Goal: Information Seeking & Learning: Learn about a topic

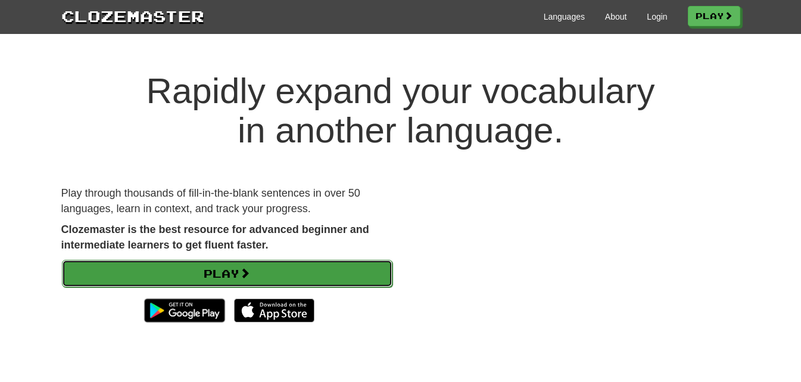
click at [263, 269] on link "Play" at bounding box center [227, 273] width 330 height 27
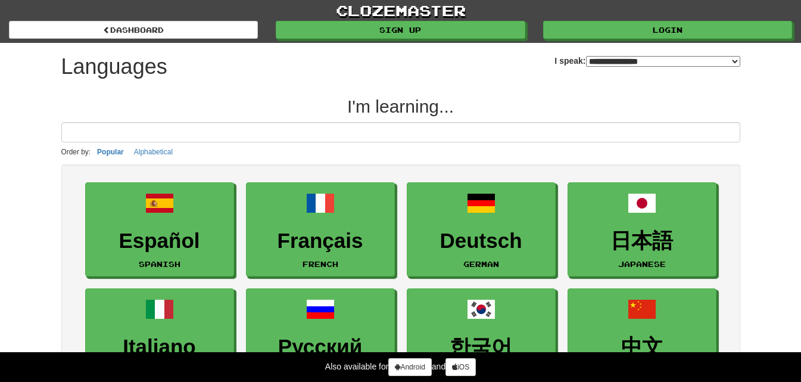
select select "*******"
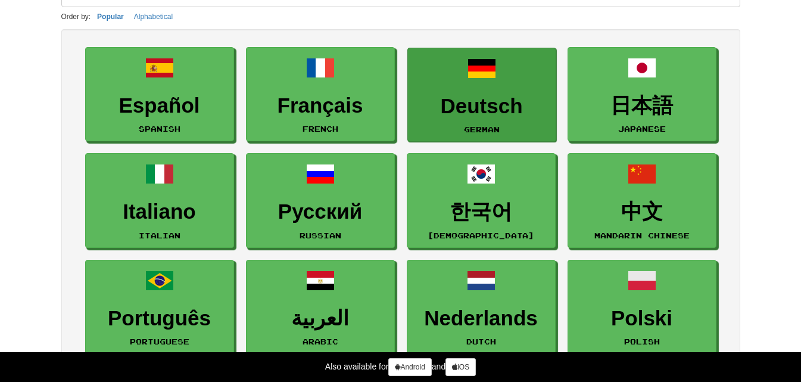
scroll to position [136, 0]
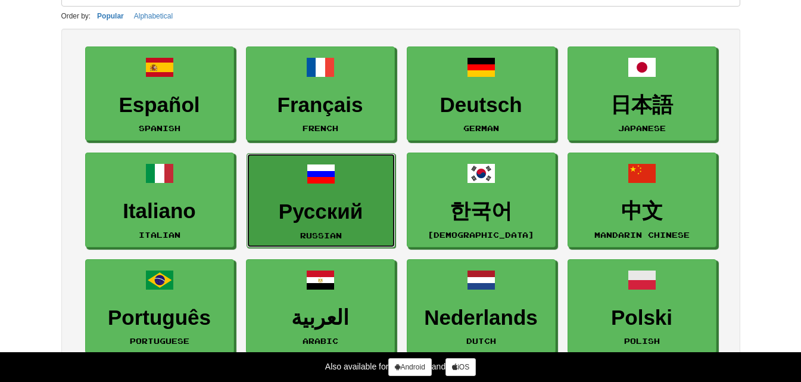
click at [361, 207] on h3 "Русский" at bounding box center [321, 211] width 136 height 23
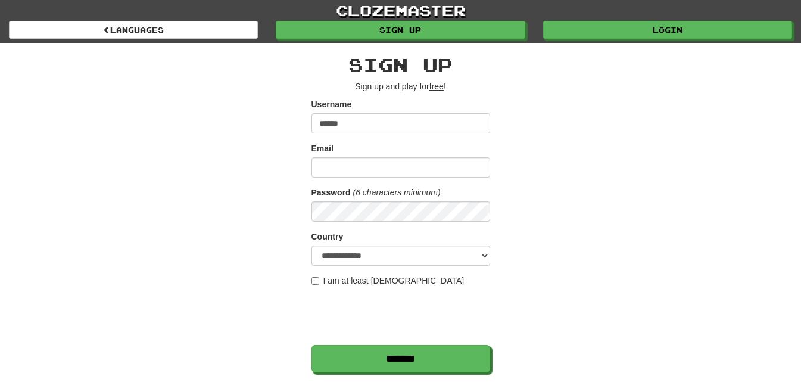
type input "******"
click at [356, 158] on input "Email" at bounding box center [400, 167] width 179 height 20
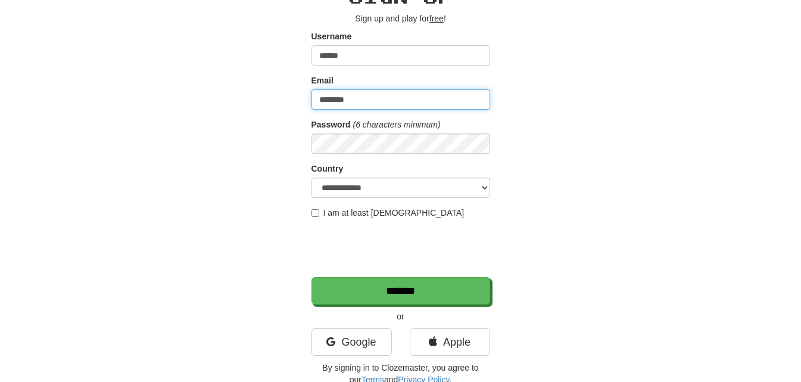
scroll to position [69, 0]
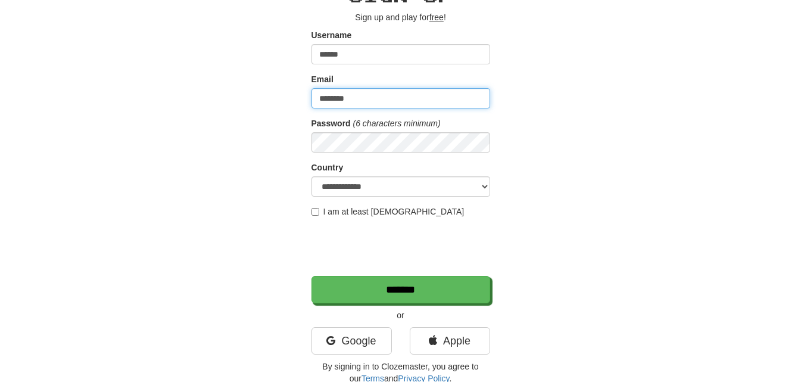
type input "********"
click at [320, 213] on label "I am at least 16 years old" at bounding box center [387, 211] width 153 height 12
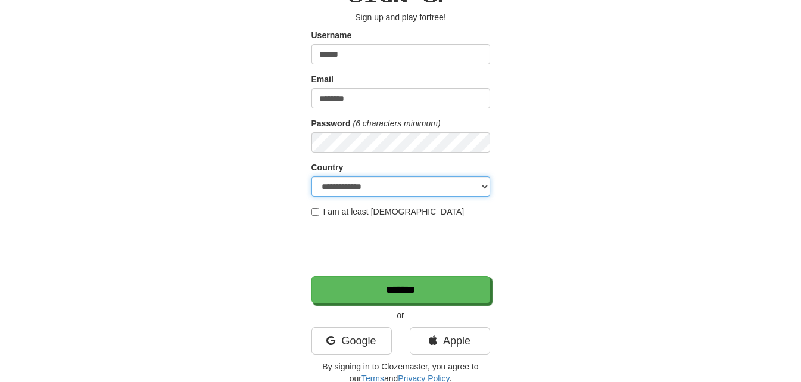
click at [371, 183] on select "**********" at bounding box center [400, 186] width 179 height 20
select select "**"
click at [311, 176] on select "**********" at bounding box center [400, 186] width 179 height 20
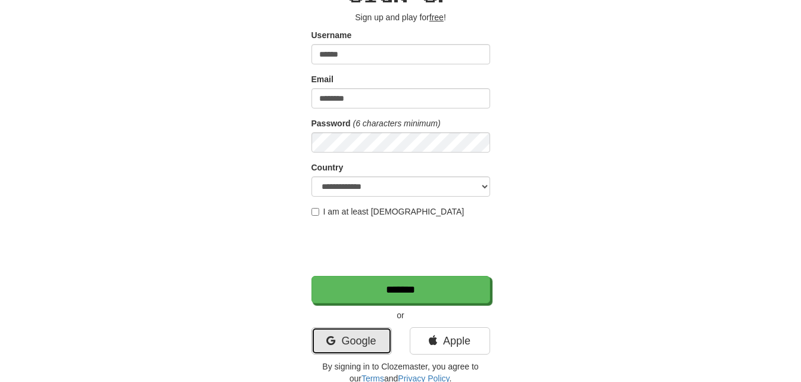
click at [373, 332] on link "Google" at bounding box center [351, 340] width 80 height 27
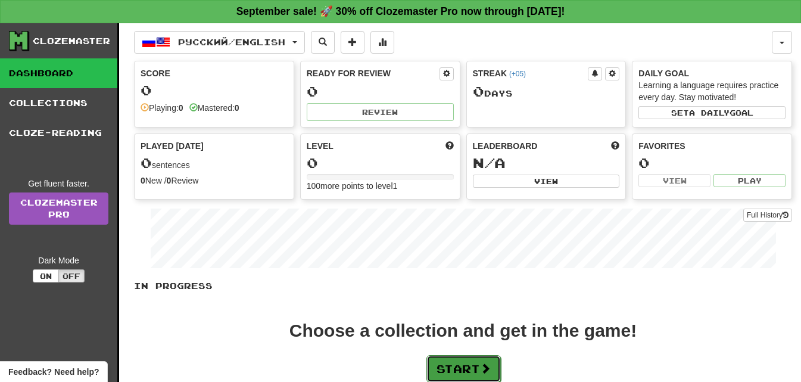
click at [479, 372] on button "Start" at bounding box center [463, 368] width 74 height 27
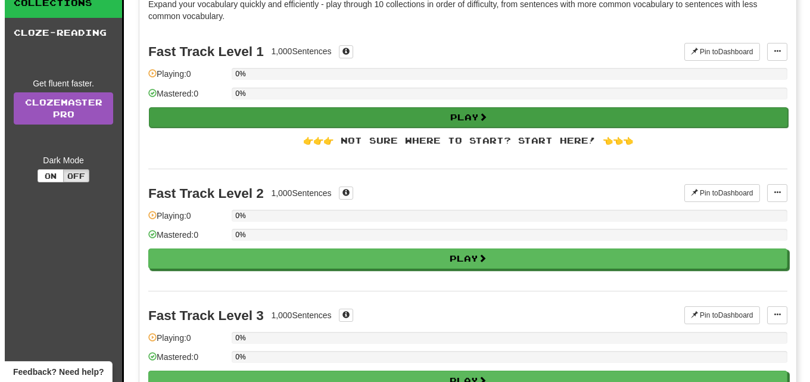
scroll to position [101, 0]
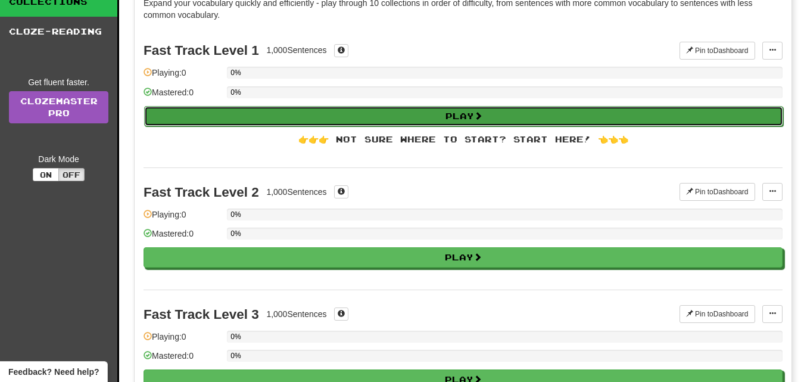
click at [449, 114] on button "Play" at bounding box center [463, 116] width 639 height 20
select select "**"
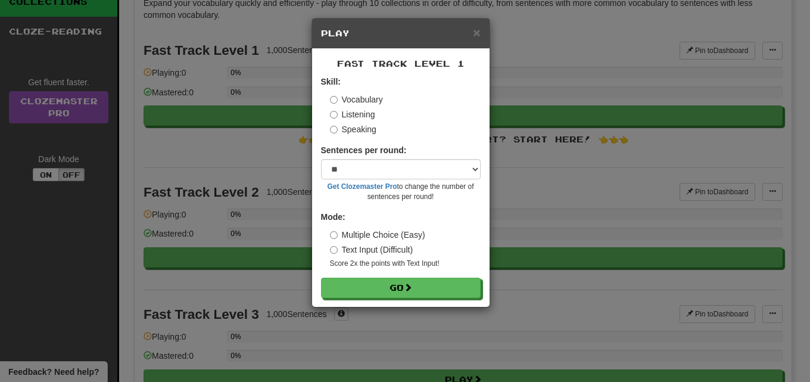
click at [341, 118] on label "Listening" at bounding box center [352, 114] width 45 height 12
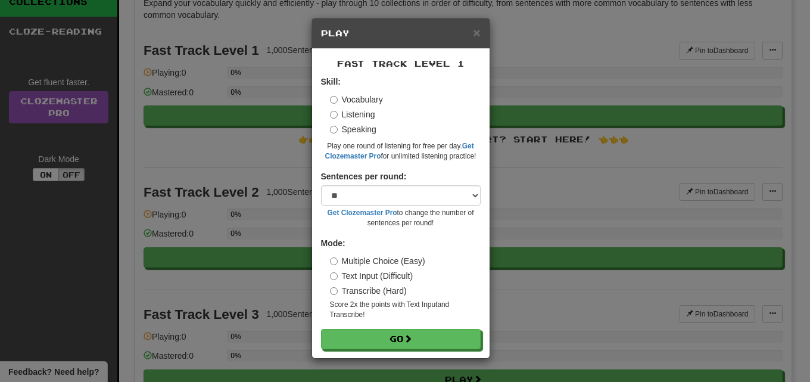
click at [336, 135] on label "Speaking" at bounding box center [353, 129] width 46 height 12
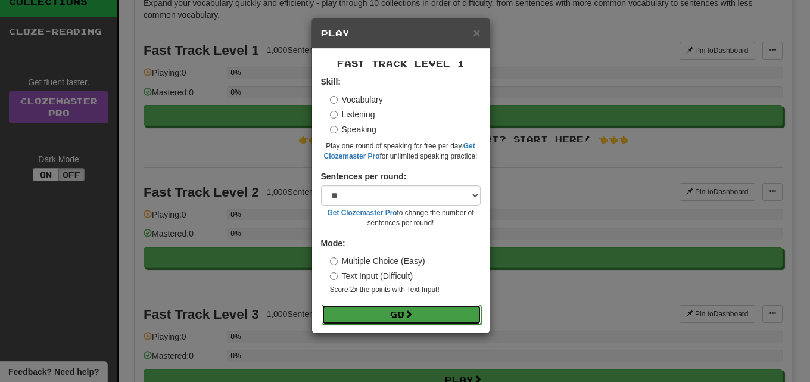
click at [370, 309] on button "Go" at bounding box center [401, 314] width 160 height 20
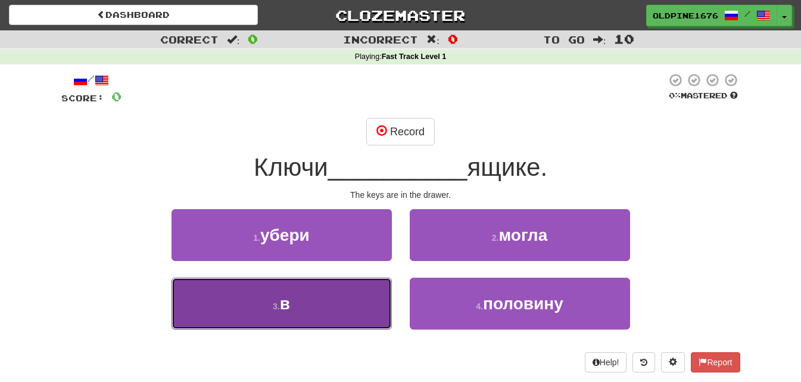
click at [358, 301] on button "3 . в" at bounding box center [281, 303] width 220 height 52
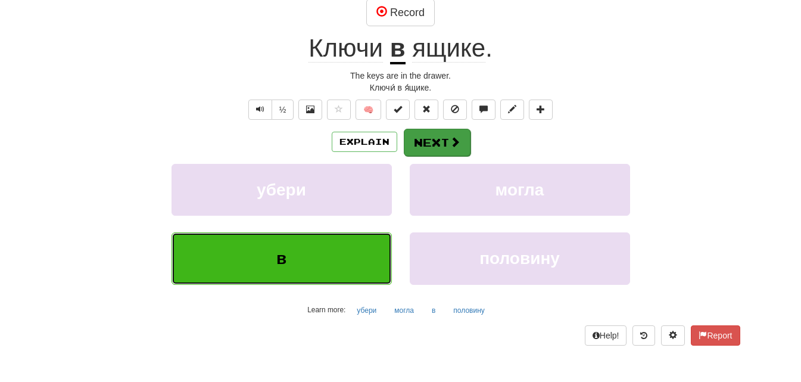
scroll to position [131, 0]
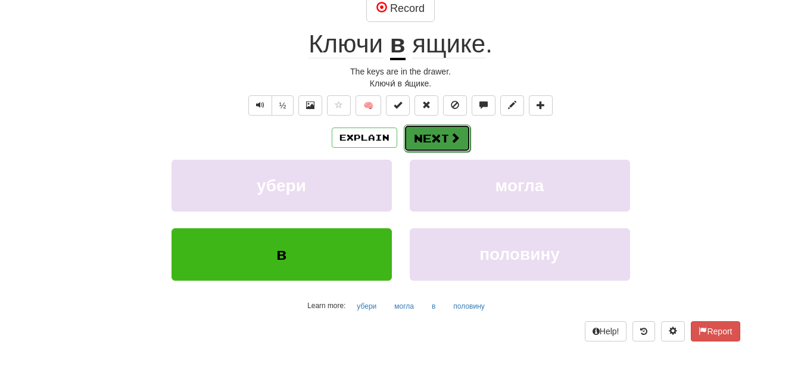
click at [432, 151] on button "Next" at bounding box center [437, 137] width 67 height 27
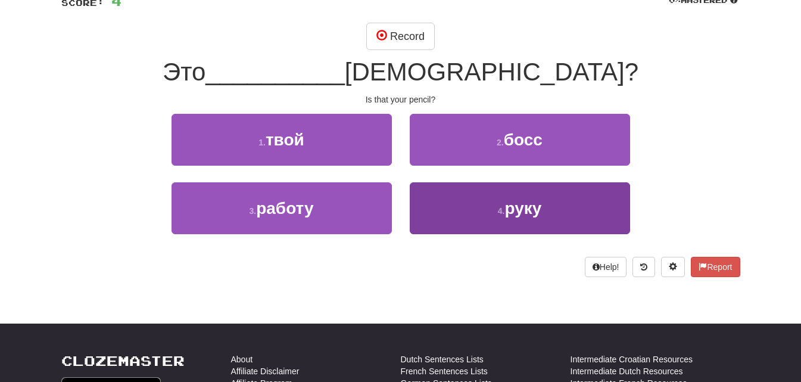
scroll to position [92, 0]
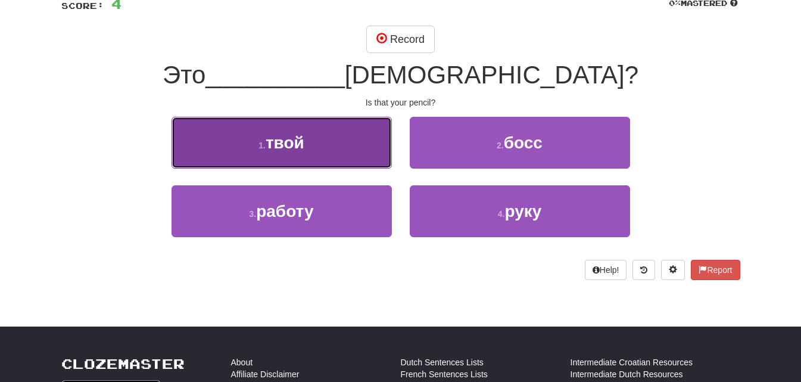
click at [350, 149] on button "1 . твой" at bounding box center [281, 143] width 220 height 52
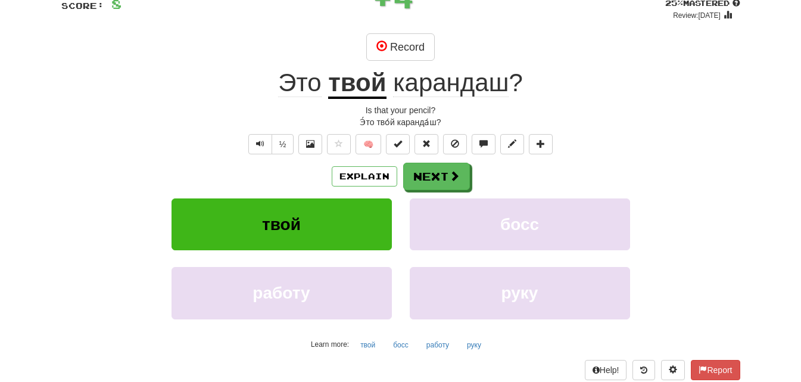
click at [433, 194] on div "Explain Next твой босс работу руку Learn more: твой босс работу руку" at bounding box center [400, 258] width 679 height 191
click at [436, 182] on button "Next" at bounding box center [437, 176] width 67 height 27
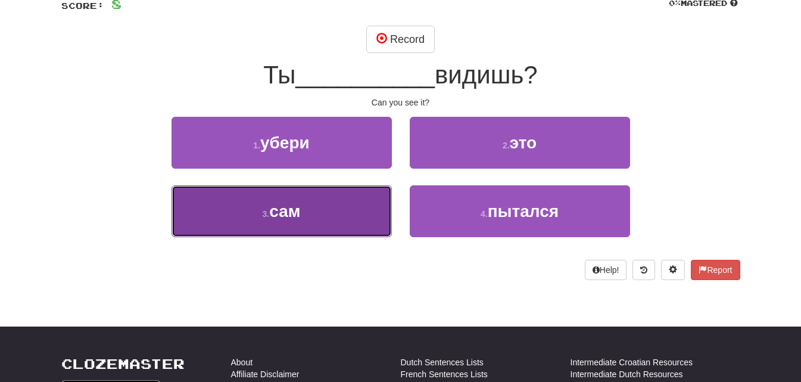
click at [323, 213] on button "3 . сам" at bounding box center [281, 211] width 220 height 52
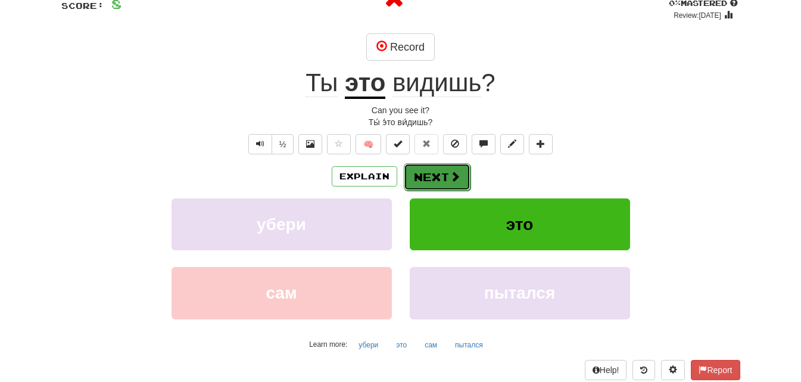
click at [436, 173] on button "Next" at bounding box center [437, 176] width 67 height 27
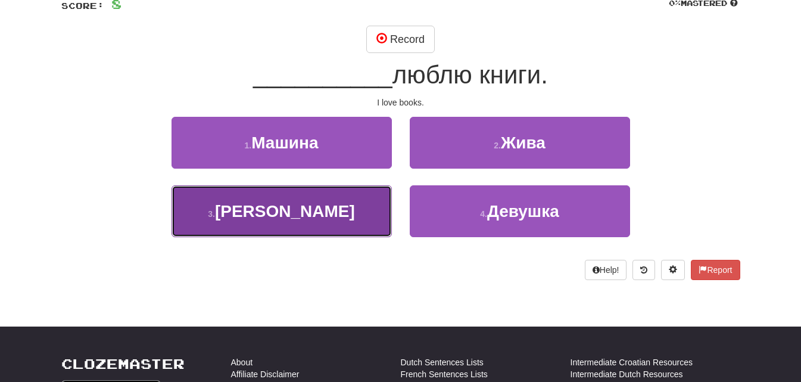
click at [362, 217] on button "3 . Я" at bounding box center [281, 211] width 220 height 52
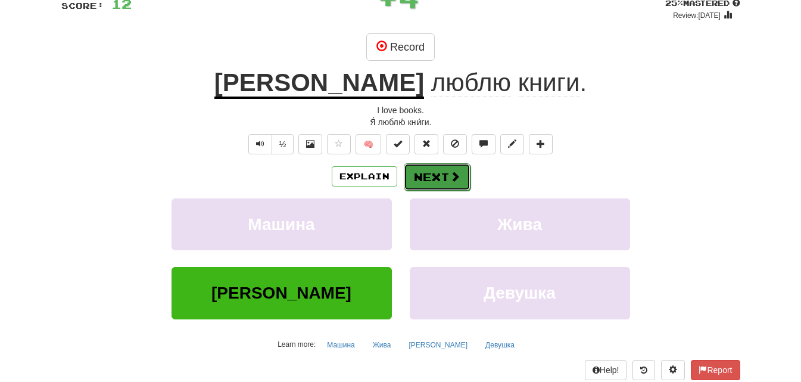
click at [435, 183] on button "Next" at bounding box center [437, 176] width 67 height 27
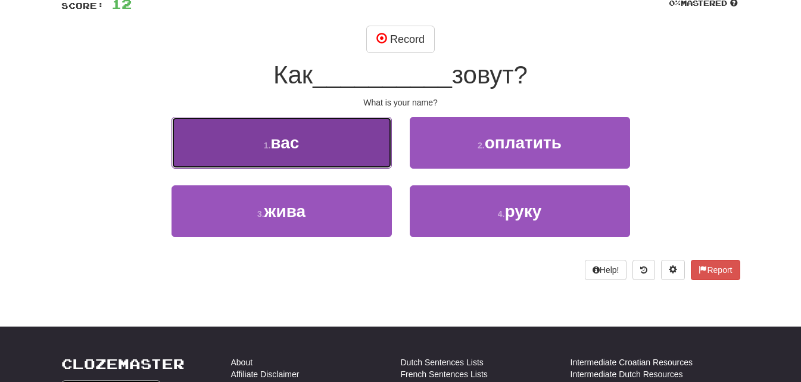
click at [349, 130] on button "1 . вас" at bounding box center [281, 143] width 220 height 52
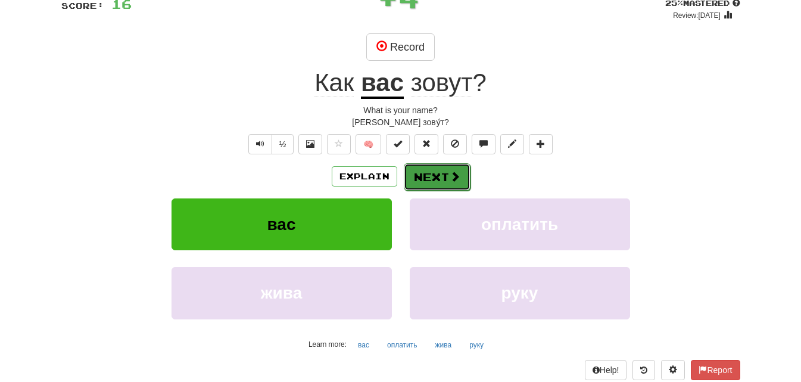
click at [448, 184] on button "Next" at bounding box center [437, 176] width 67 height 27
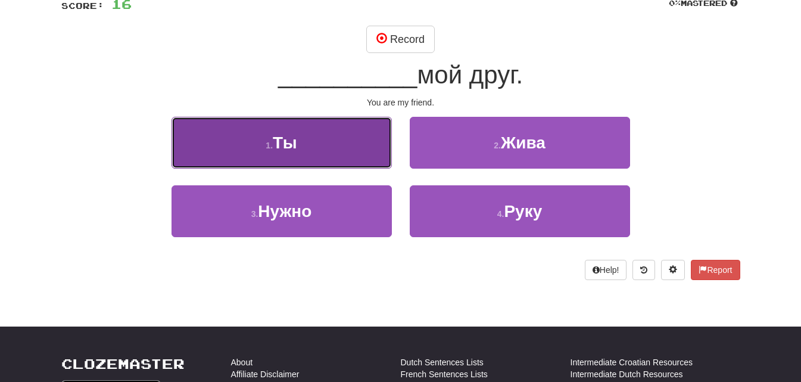
click at [367, 136] on button "1 . Ты" at bounding box center [281, 143] width 220 height 52
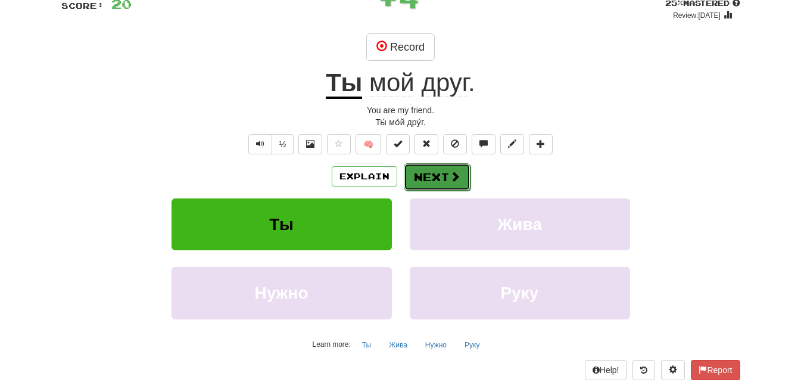
click at [450, 171] on span at bounding box center [454, 176] width 11 height 11
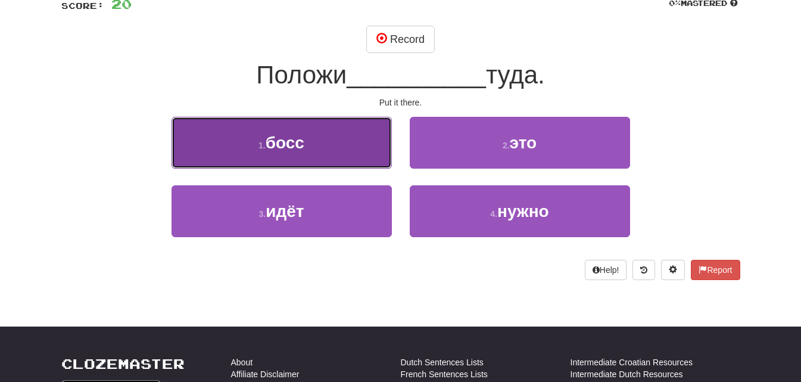
click at [354, 132] on button "1 . босс" at bounding box center [281, 143] width 220 height 52
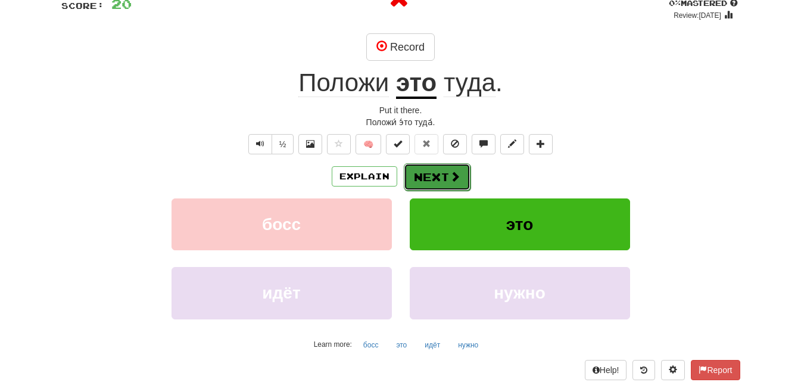
click at [424, 182] on button "Next" at bounding box center [437, 176] width 67 height 27
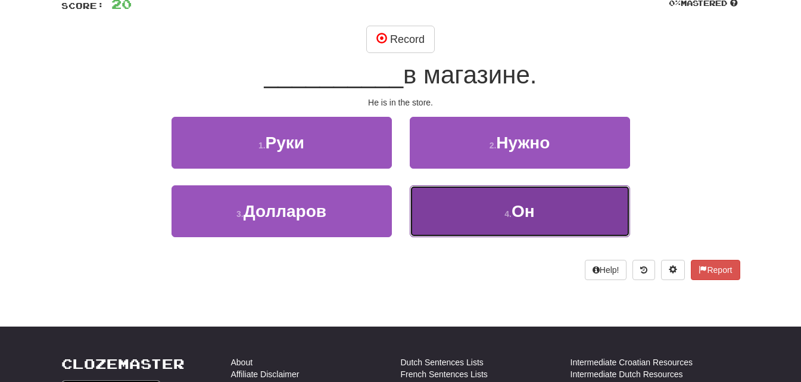
click at [441, 221] on button "4 . Он" at bounding box center [520, 211] width 220 height 52
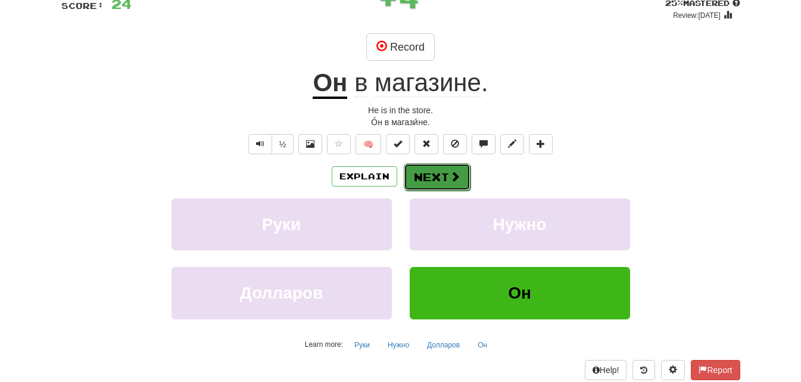
click at [439, 177] on button "Next" at bounding box center [437, 176] width 67 height 27
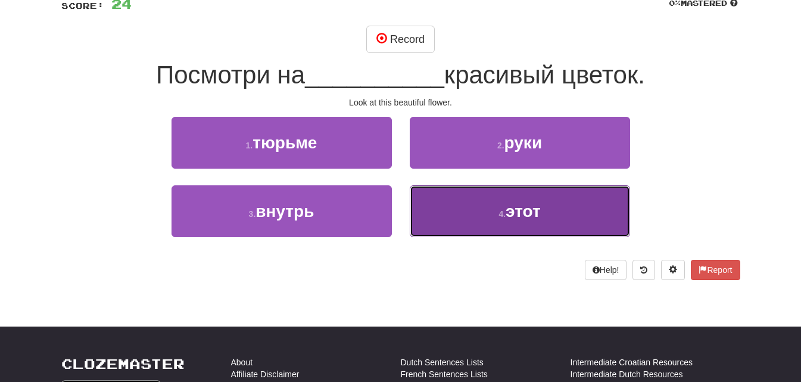
click at [480, 206] on button "4 . этот" at bounding box center [520, 211] width 220 height 52
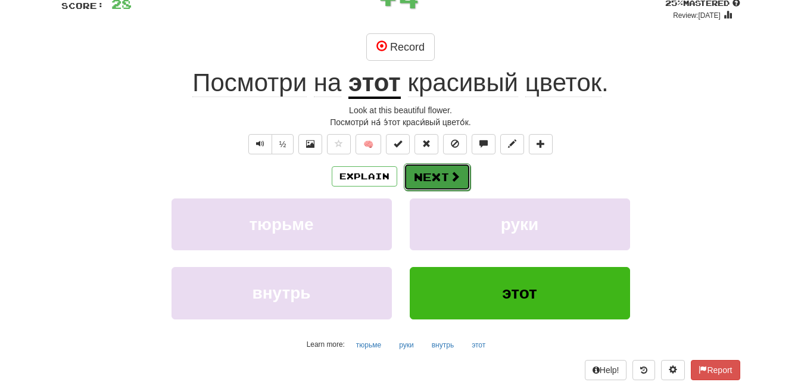
click at [442, 167] on button "Next" at bounding box center [437, 176] width 67 height 27
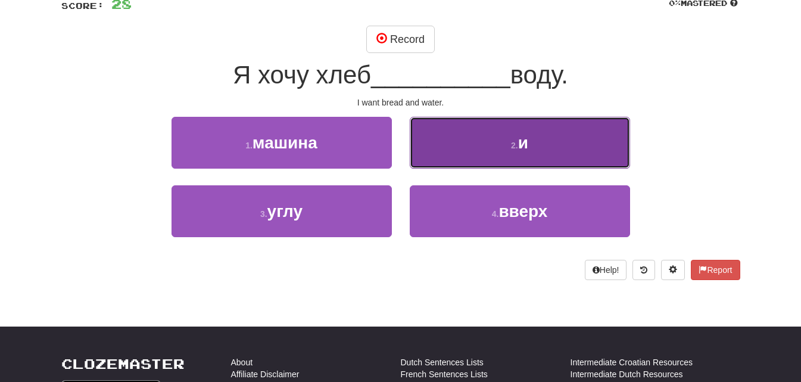
click at [512, 133] on button "2 . и" at bounding box center [520, 143] width 220 height 52
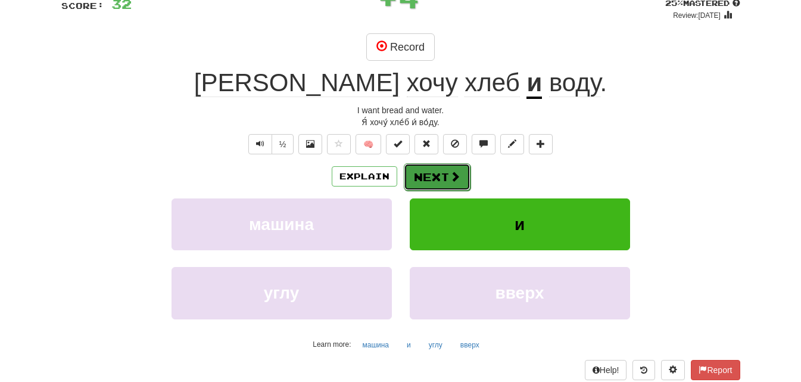
click at [441, 188] on button "Next" at bounding box center [437, 176] width 67 height 27
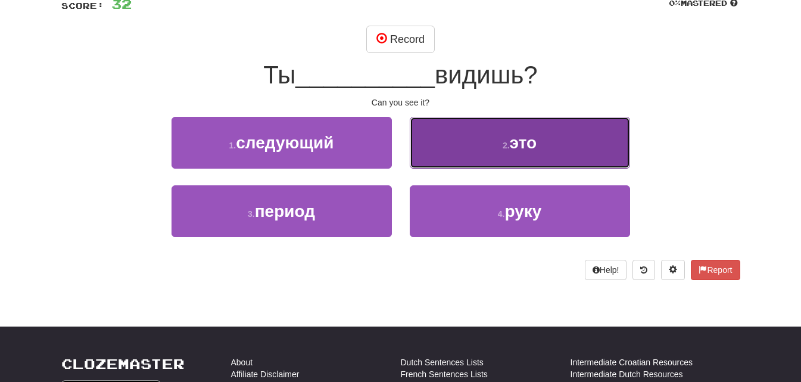
click at [518, 144] on span "это" at bounding box center [523, 142] width 27 height 18
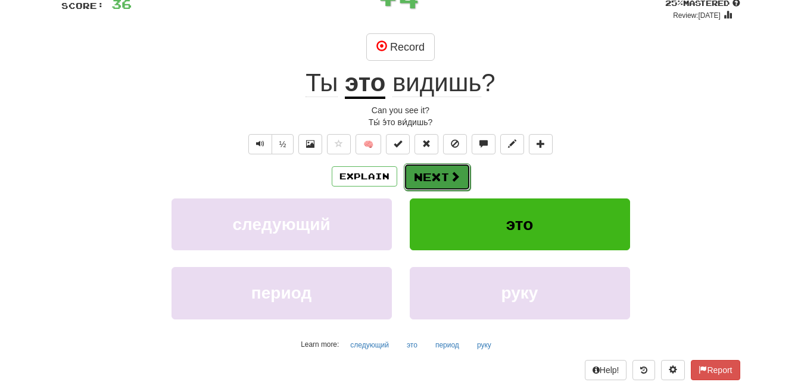
click at [413, 189] on button "Next" at bounding box center [437, 176] width 67 height 27
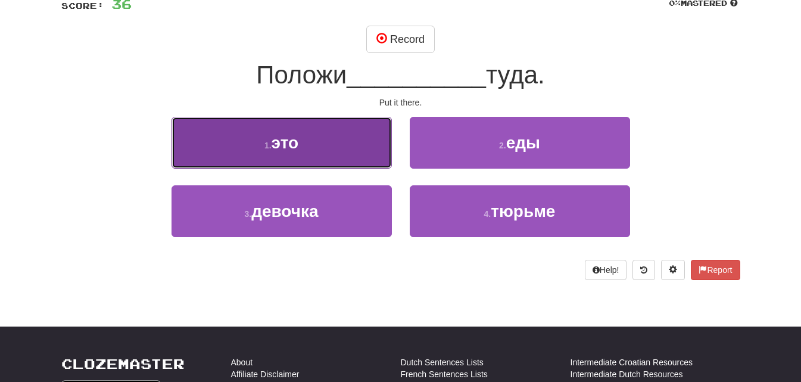
click at [360, 146] on button "1 . это" at bounding box center [281, 143] width 220 height 52
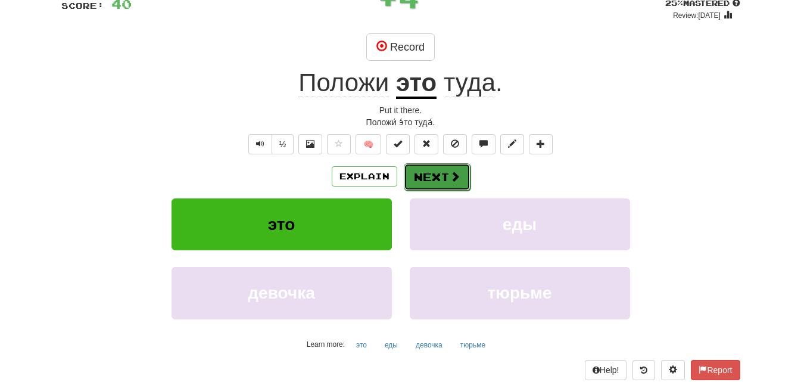
click at [436, 175] on button "Next" at bounding box center [437, 176] width 67 height 27
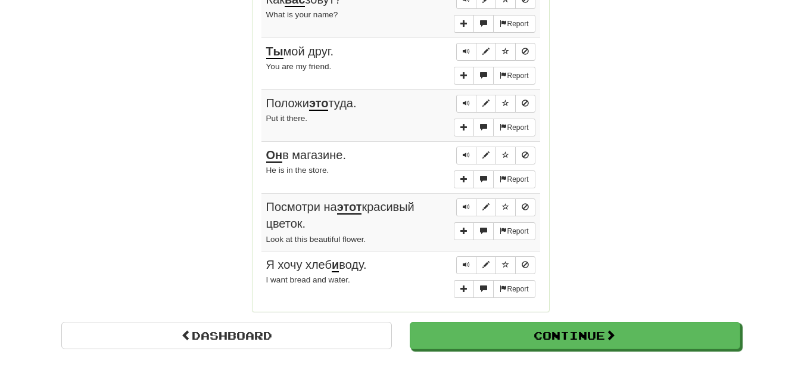
scroll to position [906, 0]
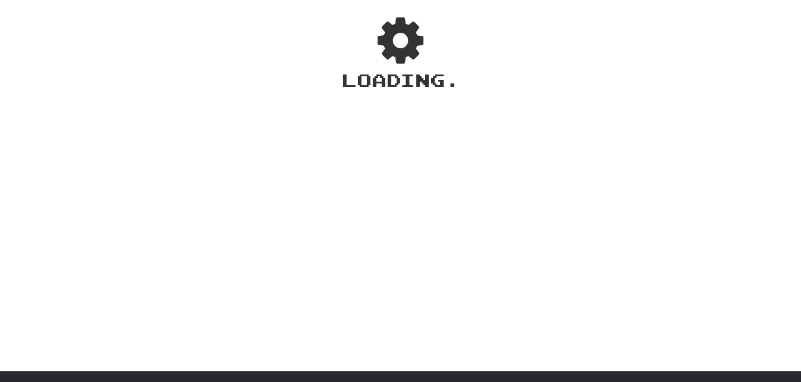
scroll to position [0, 0]
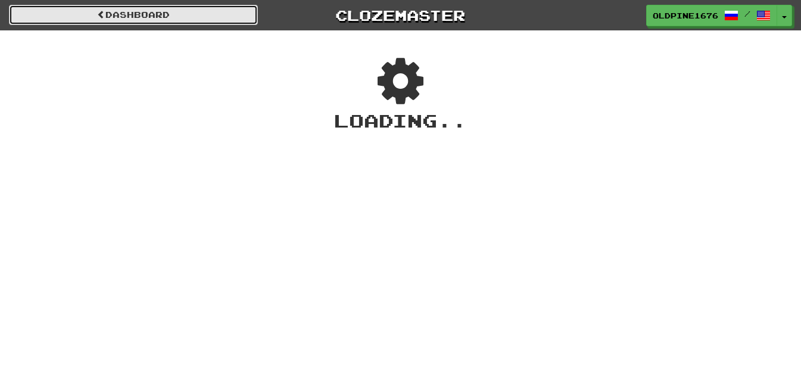
click at [243, 13] on link "Dashboard" at bounding box center [133, 15] width 249 height 20
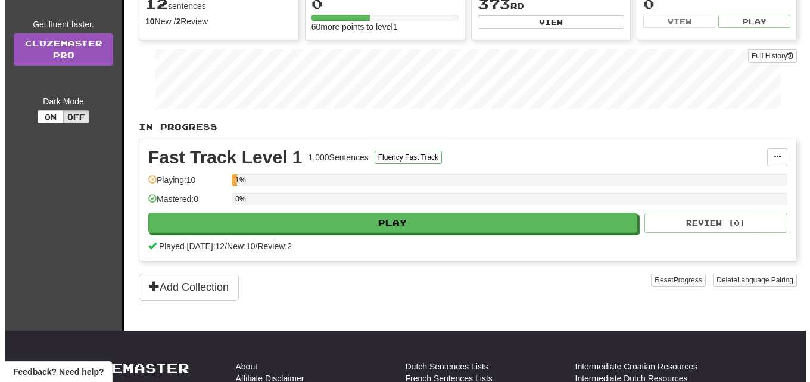
scroll to position [160, 0]
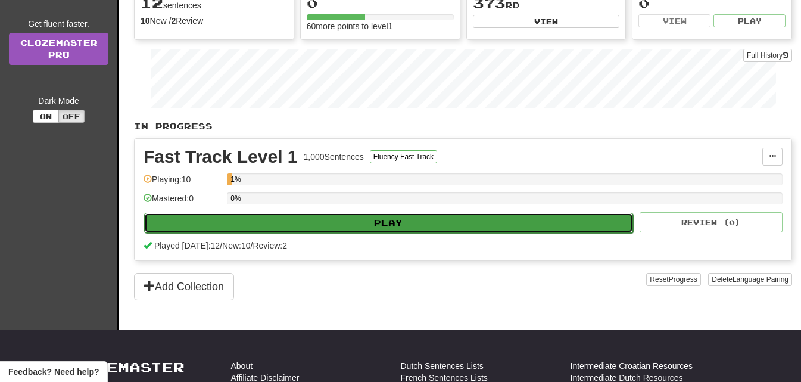
click at [394, 221] on button "Play" at bounding box center [388, 223] width 489 height 20
select select "**"
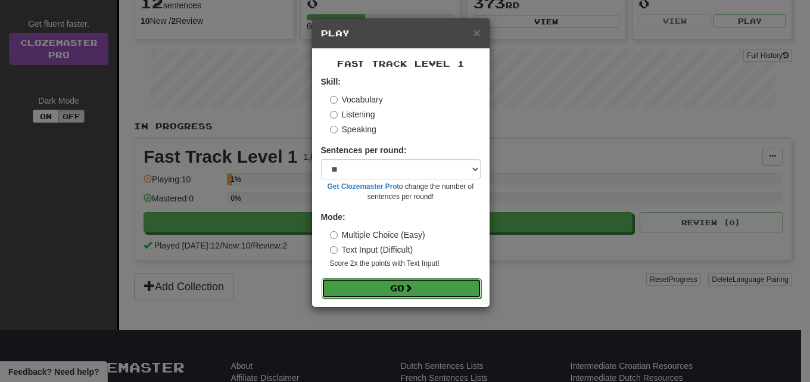
click at [426, 280] on button "Go" at bounding box center [401, 288] width 160 height 20
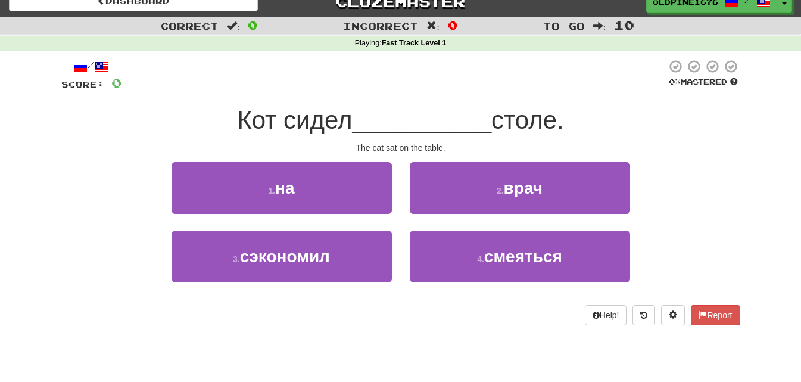
scroll to position [15, 0]
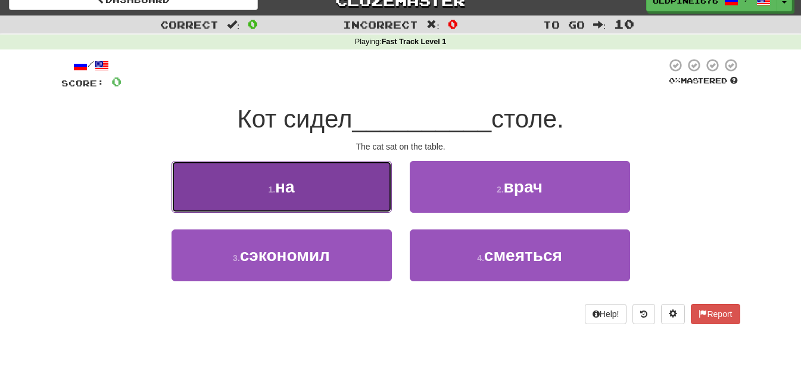
click at [348, 189] on button "1 . на" at bounding box center [281, 187] width 220 height 52
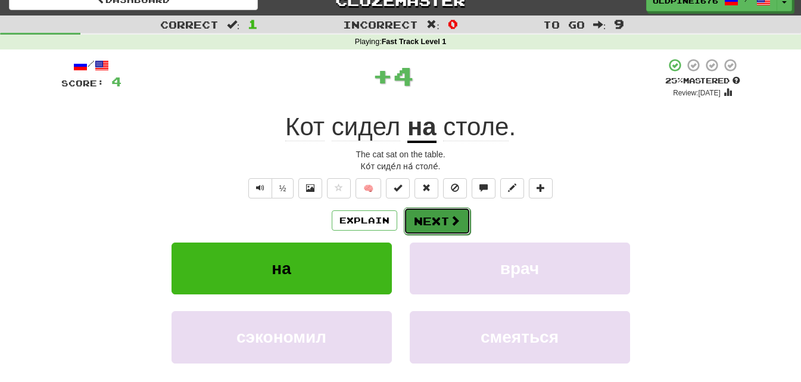
click at [407, 230] on button "Next" at bounding box center [437, 220] width 67 height 27
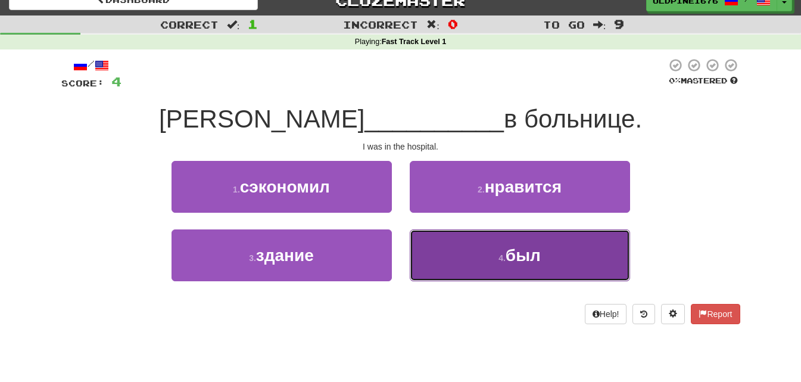
click at [432, 241] on button "4 . был" at bounding box center [520, 255] width 220 height 52
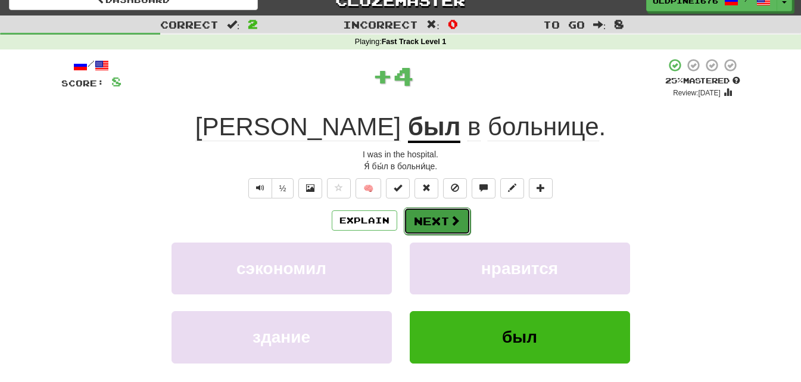
click at [424, 221] on button "Next" at bounding box center [437, 220] width 67 height 27
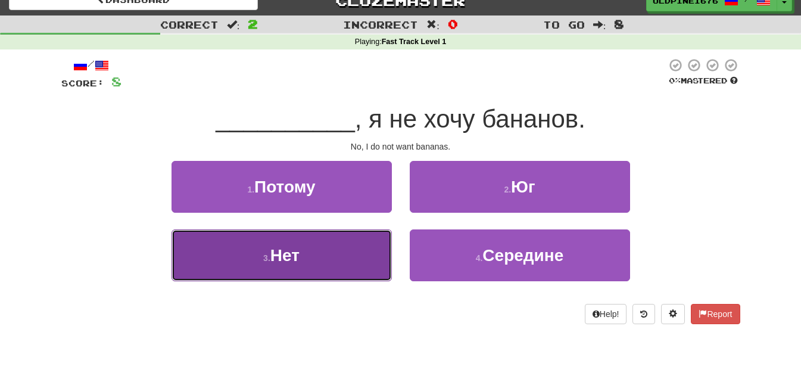
click at [383, 273] on button "3 . Нет" at bounding box center [281, 255] width 220 height 52
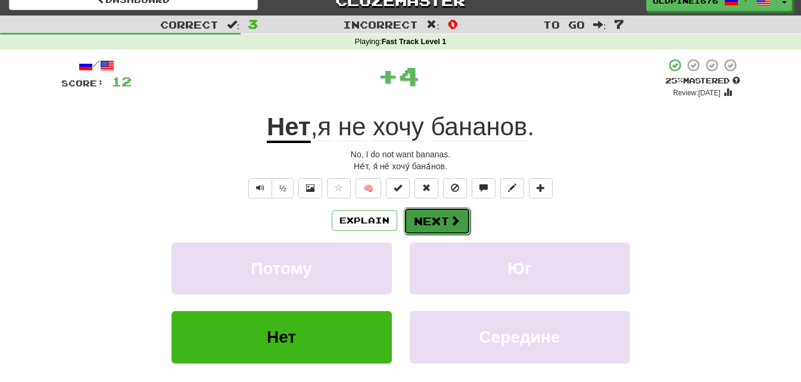
click at [442, 226] on button "Next" at bounding box center [437, 220] width 67 height 27
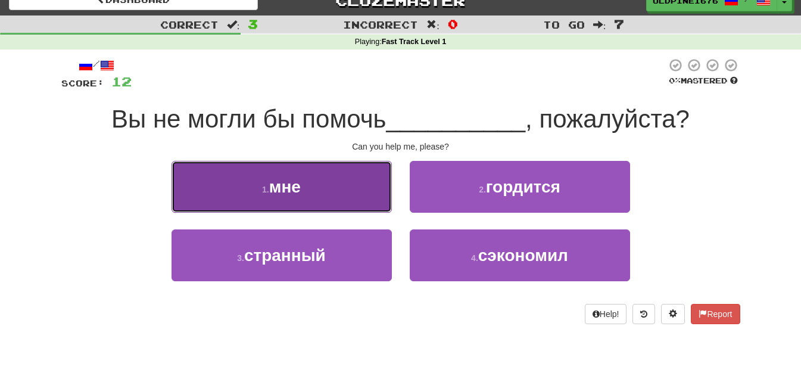
click at [351, 204] on button "1 . мне" at bounding box center [281, 187] width 220 height 52
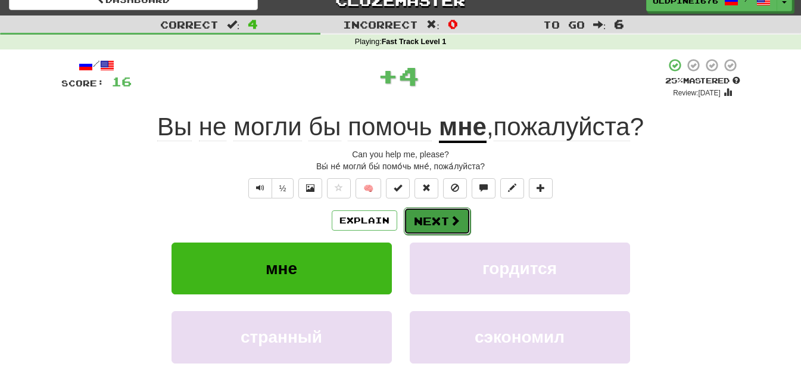
click at [449, 218] on span at bounding box center [454, 220] width 11 height 11
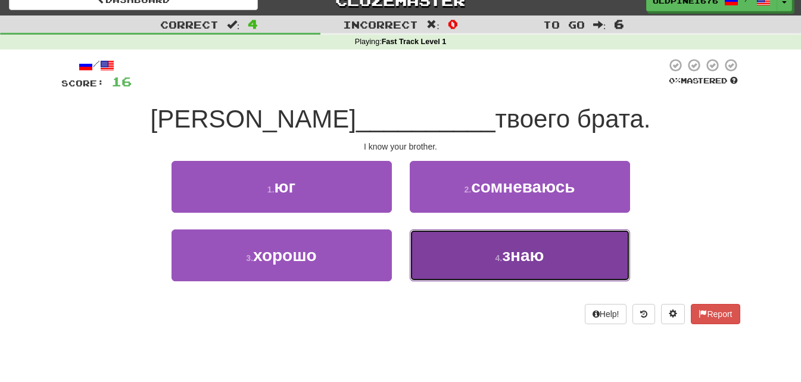
click at [439, 251] on button "4 . знаю" at bounding box center [520, 255] width 220 height 52
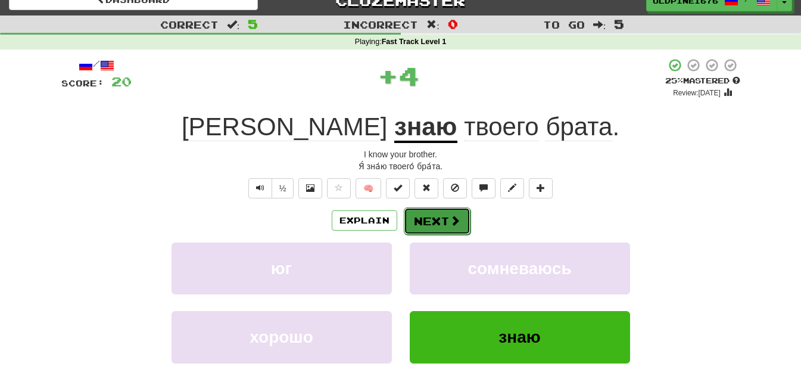
click at [441, 218] on button "Next" at bounding box center [437, 220] width 67 height 27
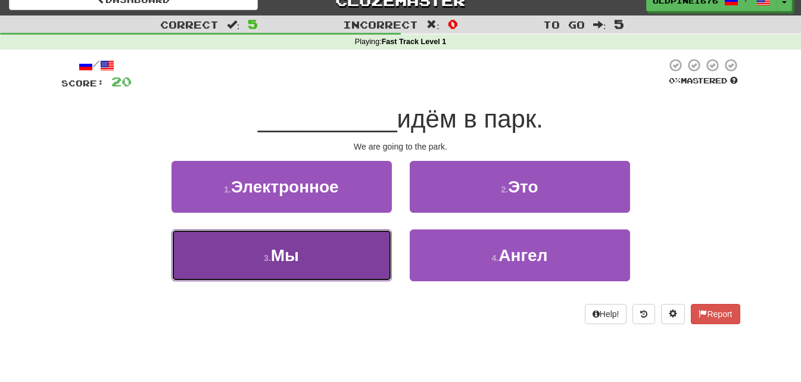
click at [321, 246] on button "3 . Мы" at bounding box center [281, 255] width 220 height 52
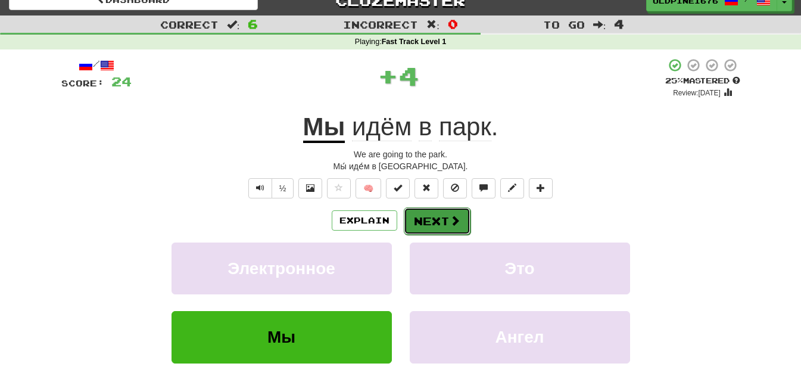
click at [429, 213] on button "Next" at bounding box center [437, 220] width 67 height 27
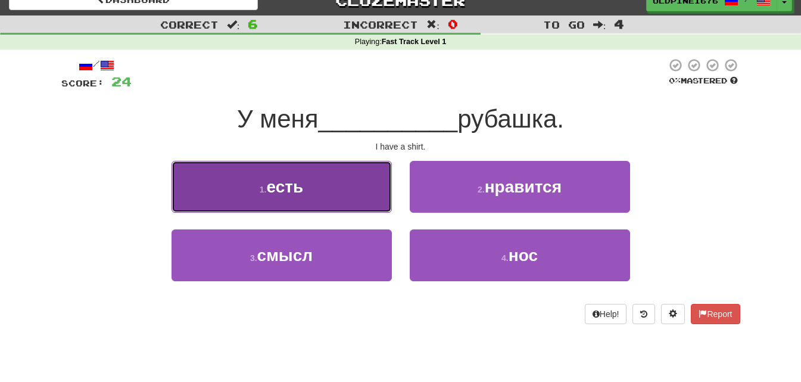
click at [346, 177] on button "1 . есть" at bounding box center [281, 187] width 220 height 52
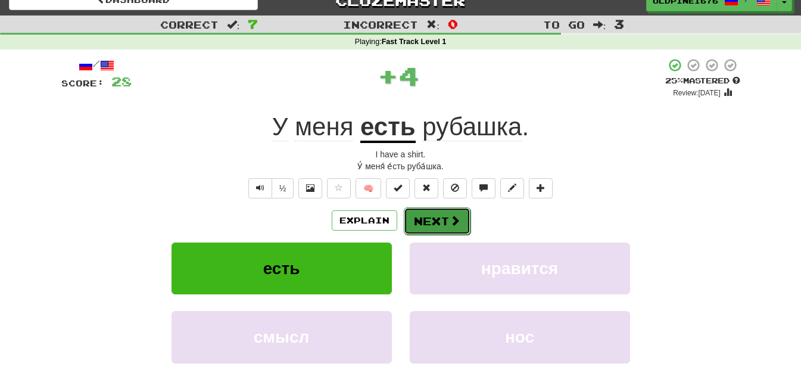
click at [427, 208] on button "Next" at bounding box center [437, 220] width 67 height 27
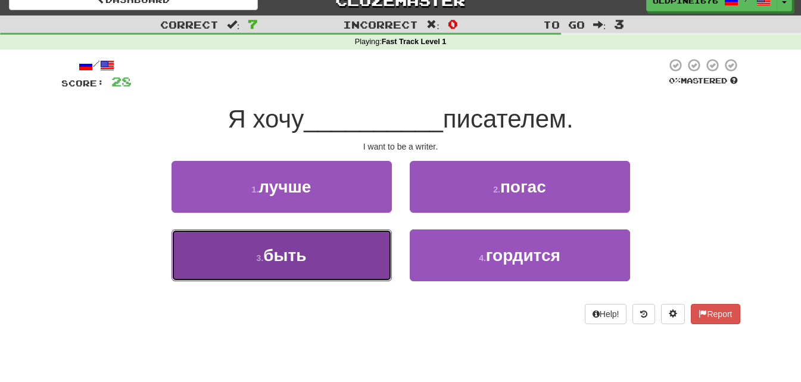
click at [358, 237] on button "3 . быть" at bounding box center [281, 255] width 220 height 52
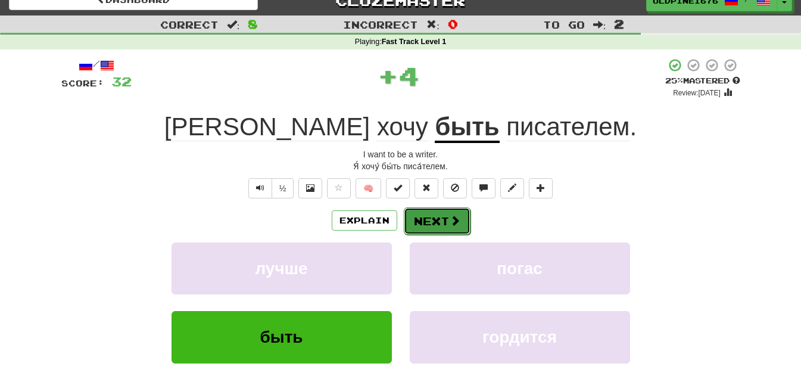
click at [427, 215] on button "Next" at bounding box center [437, 220] width 67 height 27
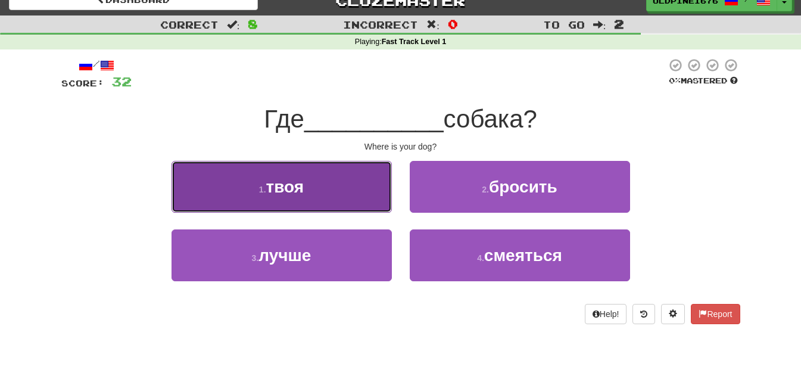
click at [341, 182] on button "1 . твоя" at bounding box center [281, 187] width 220 height 52
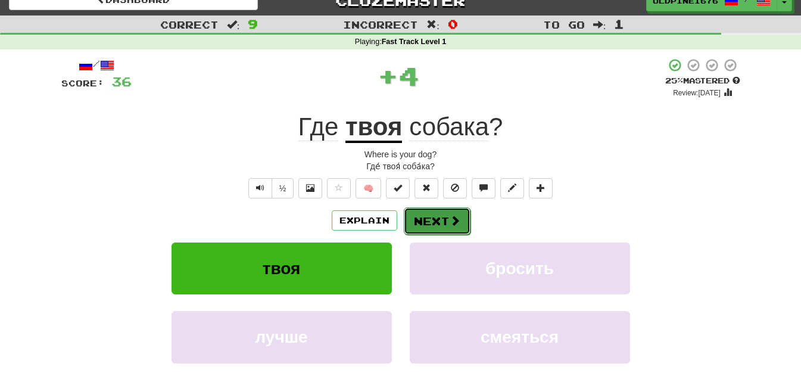
click at [437, 212] on button "Next" at bounding box center [437, 220] width 67 height 27
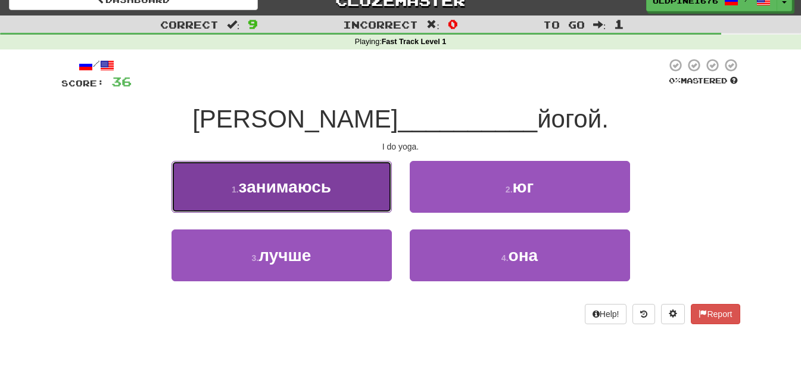
click at [346, 188] on button "1 . занимаюсь" at bounding box center [281, 187] width 220 height 52
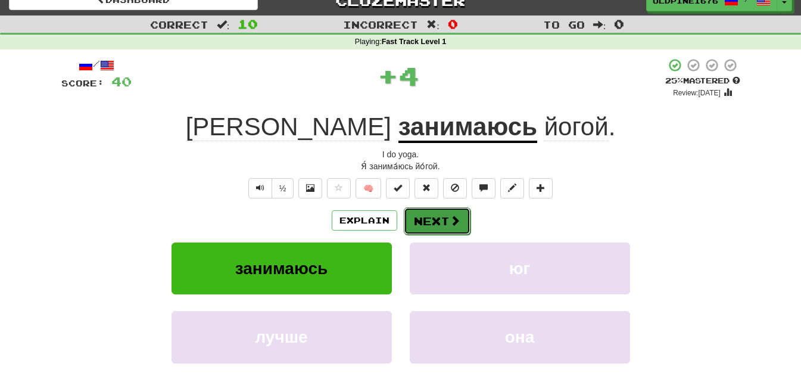
click at [423, 213] on button "Next" at bounding box center [437, 220] width 67 height 27
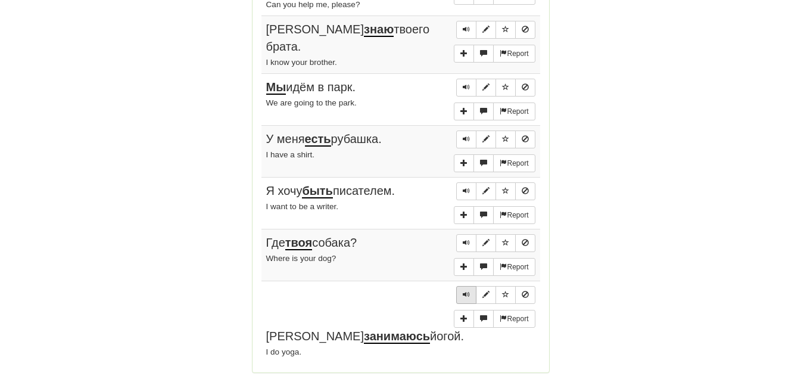
scroll to position [918, 0]
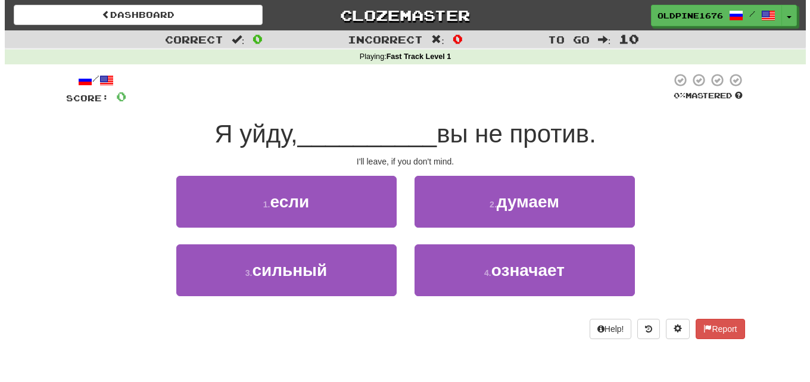
scroll to position [1, 0]
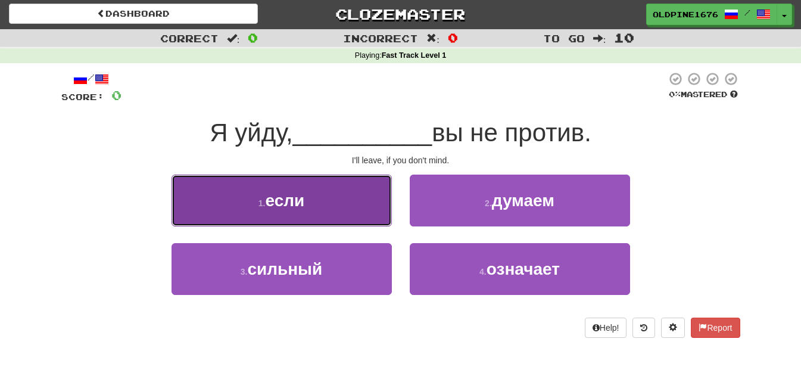
click at [337, 186] on button "1 . если" at bounding box center [281, 200] width 220 height 52
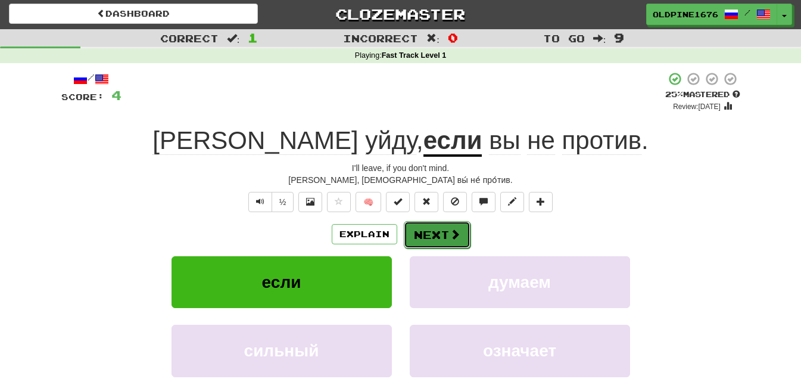
click at [424, 229] on button "Next" at bounding box center [437, 234] width 67 height 27
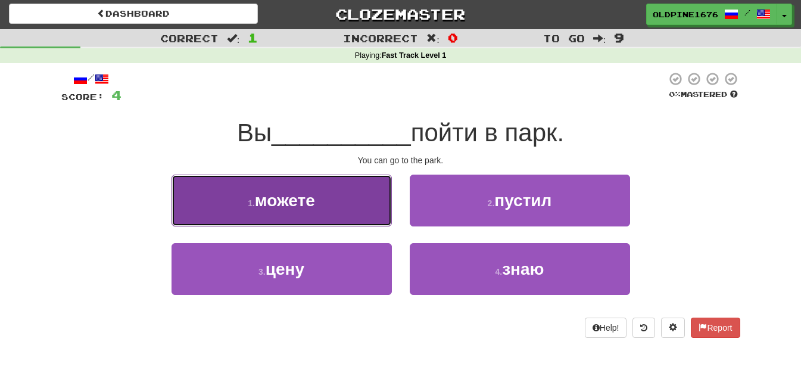
click at [361, 189] on button "1 . можете" at bounding box center [281, 200] width 220 height 52
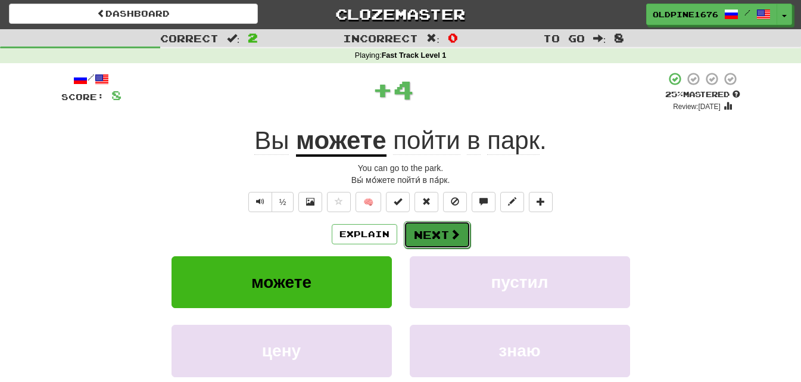
click at [434, 230] on button "Next" at bounding box center [437, 234] width 67 height 27
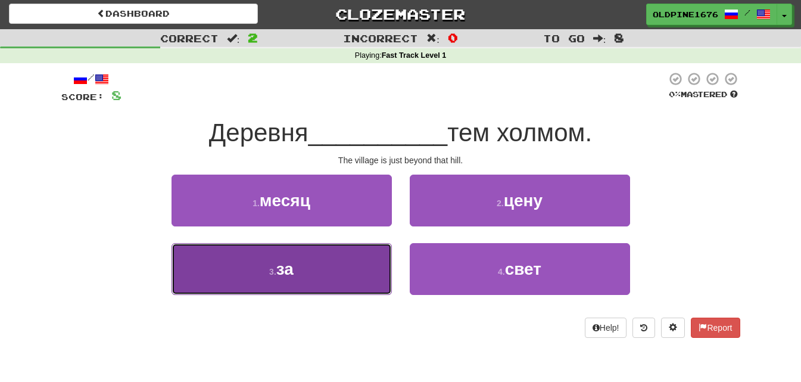
click at [345, 257] on button "3 . за" at bounding box center [281, 269] width 220 height 52
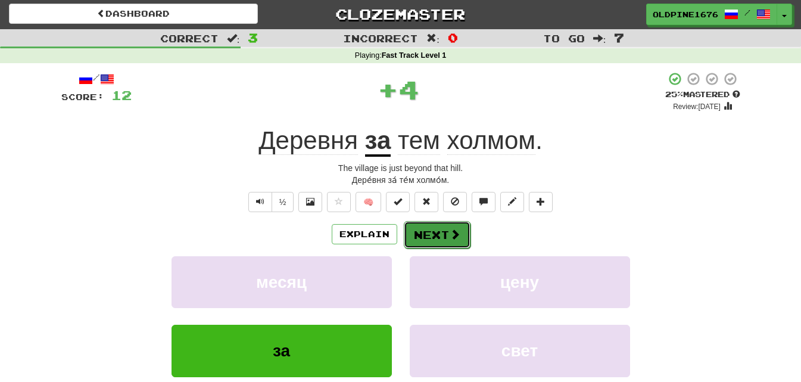
click at [444, 232] on button "Next" at bounding box center [437, 234] width 67 height 27
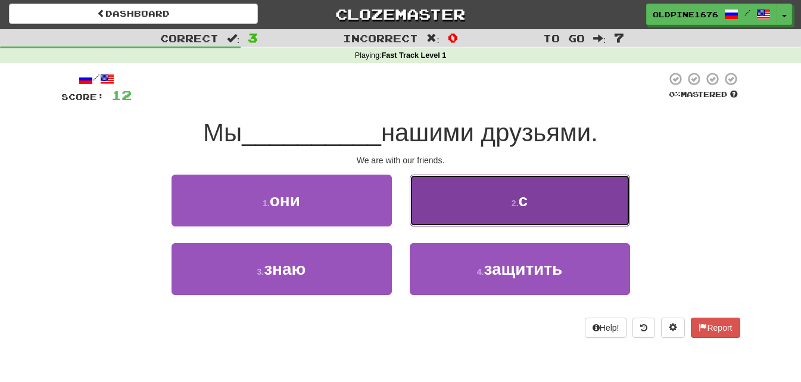
click at [432, 198] on button "2 . с" at bounding box center [520, 200] width 220 height 52
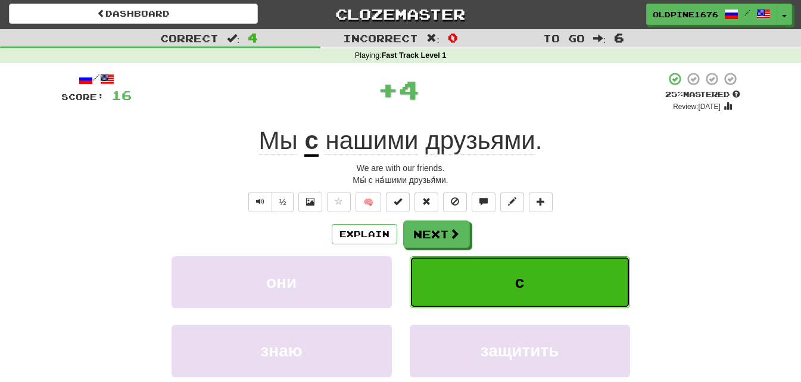
click at [470, 295] on button "с" at bounding box center [520, 282] width 220 height 52
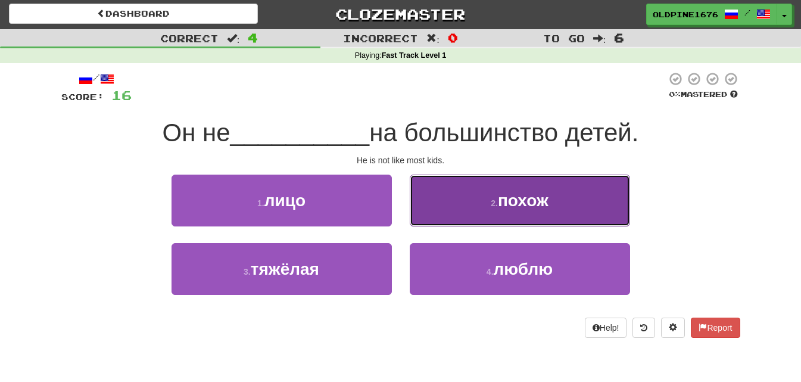
click at [430, 203] on button "2 . похож" at bounding box center [520, 200] width 220 height 52
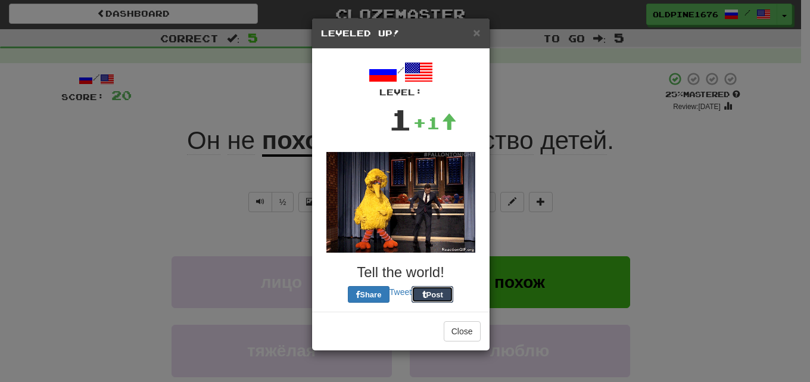
click at [430, 286] on button "Post" at bounding box center [432, 294] width 42 height 17
click at [474, 38] on span "×" at bounding box center [476, 33] width 7 height 14
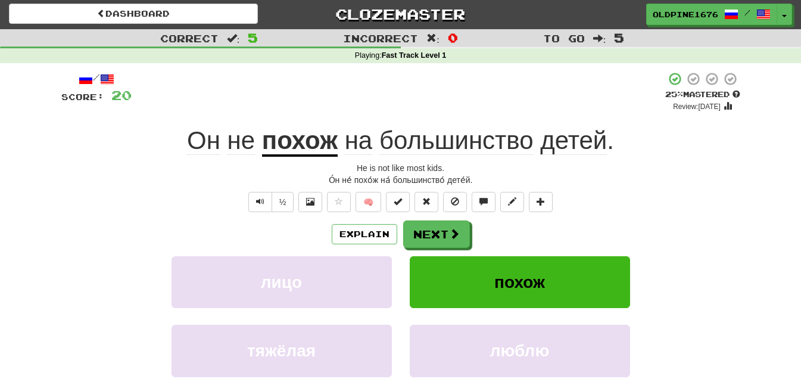
click at [476, 37] on div "Incorrect : 0" at bounding box center [400, 37] width 267 height 17
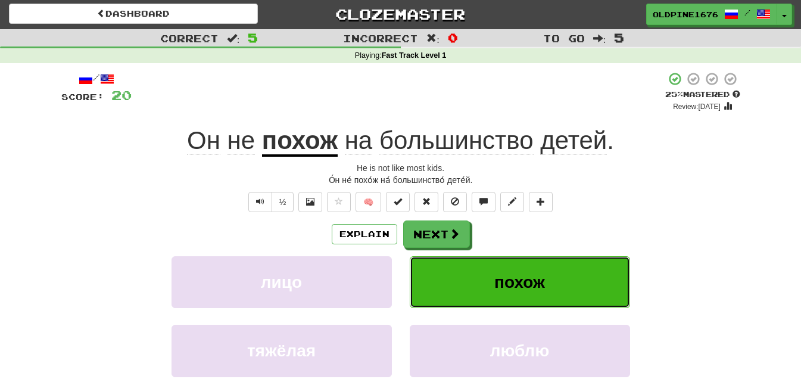
click at [528, 300] on button "похож" at bounding box center [520, 282] width 220 height 52
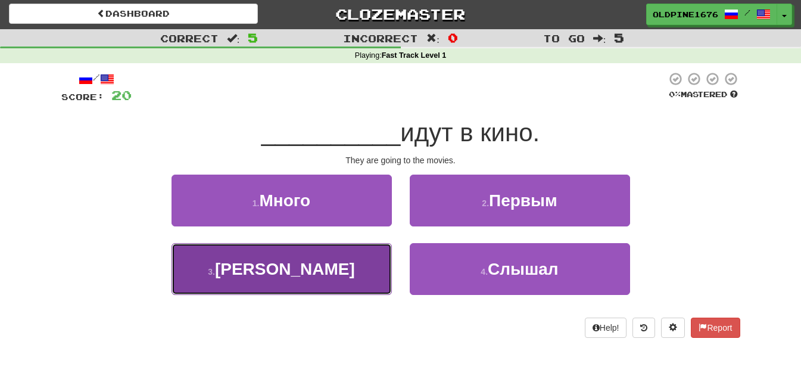
click at [351, 253] on button "3 . Они" at bounding box center [281, 269] width 220 height 52
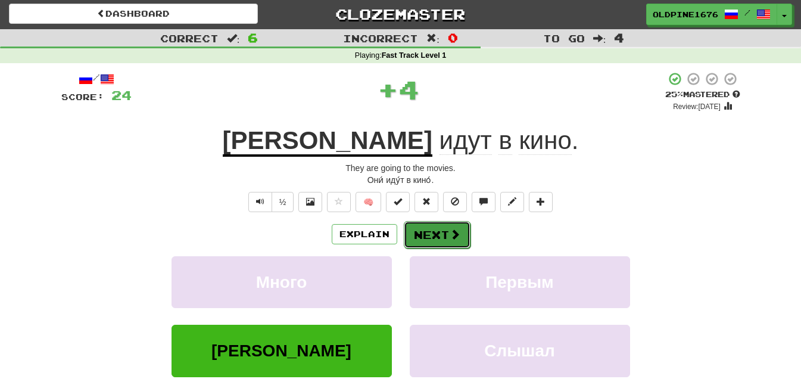
click at [431, 231] on button "Next" at bounding box center [437, 234] width 67 height 27
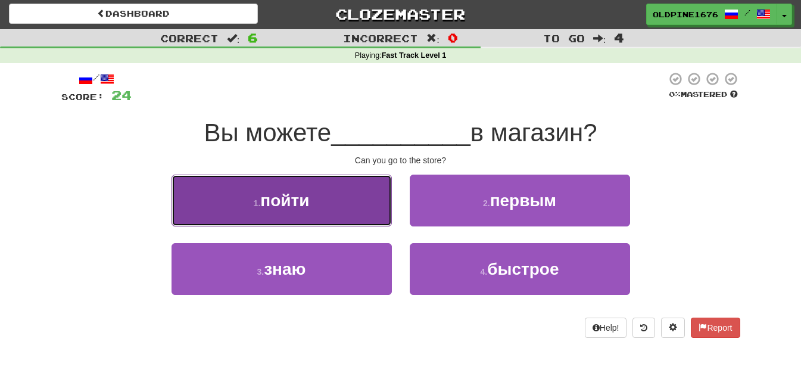
click at [333, 197] on button "1 . пойти" at bounding box center [281, 200] width 220 height 52
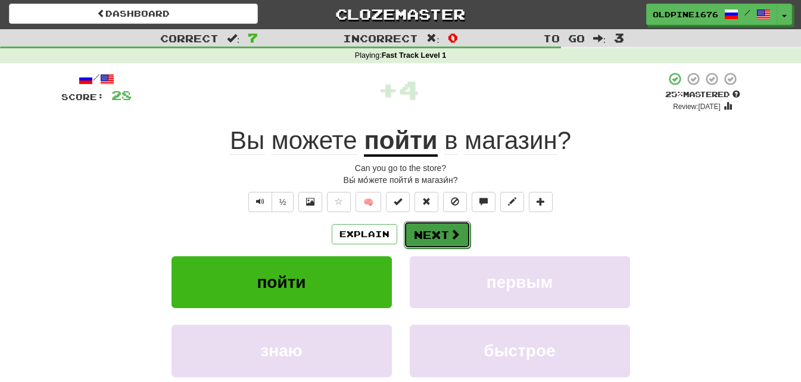
click at [426, 238] on button "Next" at bounding box center [437, 234] width 67 height 27
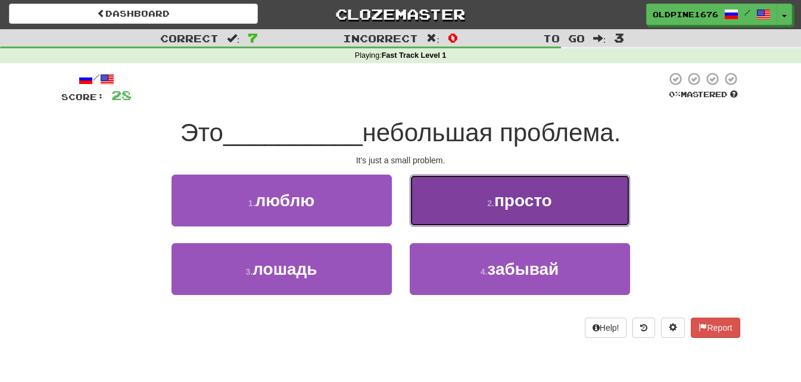
click at [463, 185] on button "2 . просто" at bounding box center [520, 200] width 220 height 52
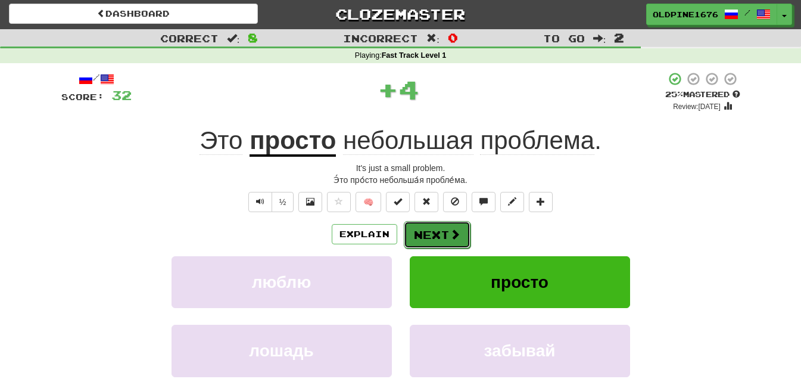
click at [423, 225] on button "Next" at bounding box center [437, 234] width 67 height 27
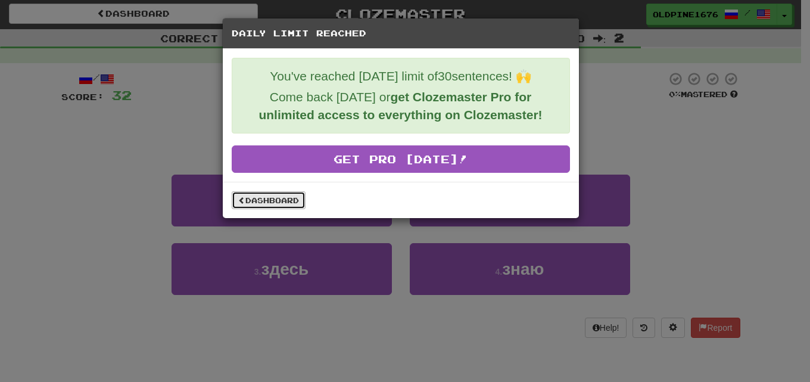
click at [283, 199] on link "Dashboard" at bounding box center [269, 200] width 74 height 18
